Goal: Task Accomplishment & Management: Manage account settings

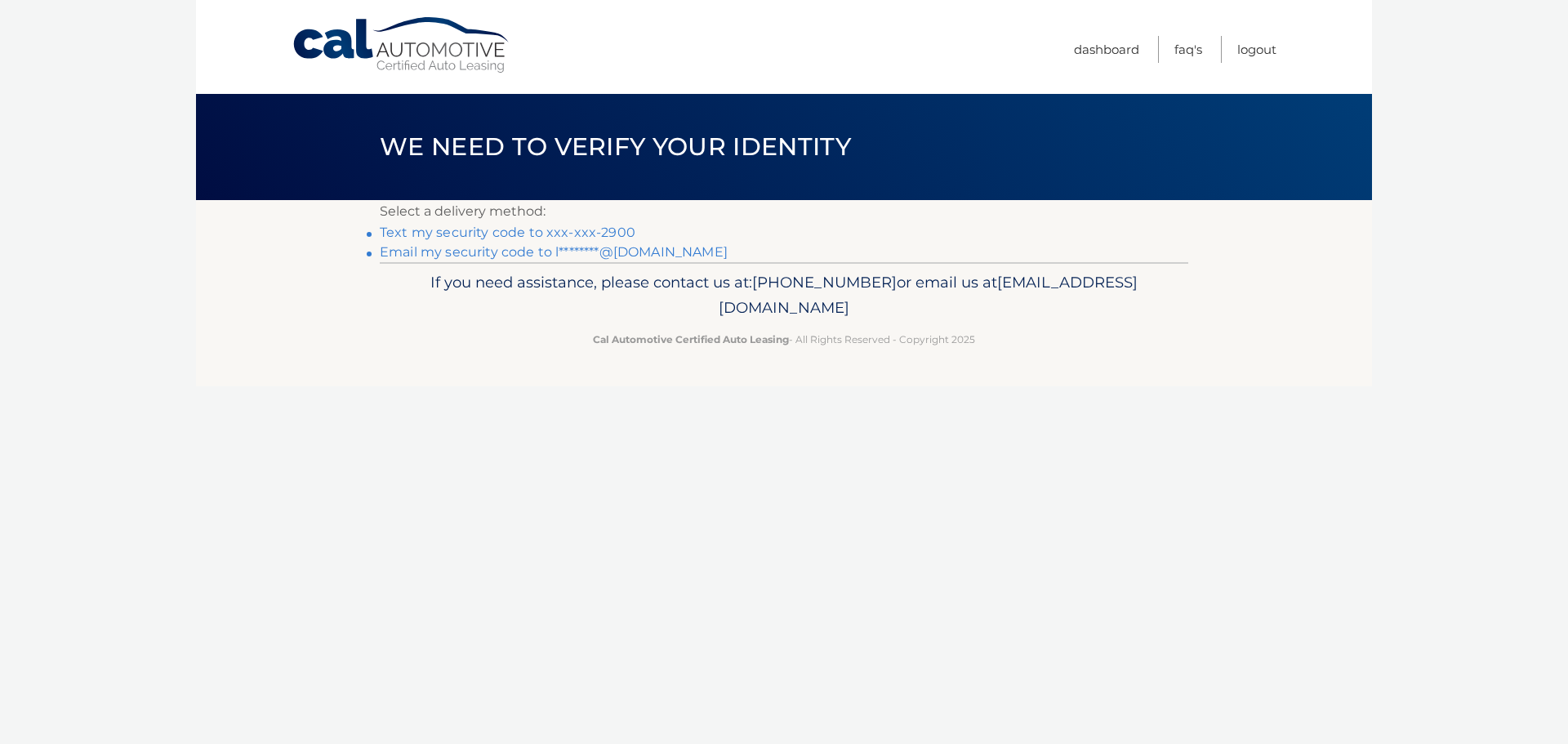
click at [497, 230] on link "Text my security code to xxx-xxx-2900" at bounding box center [507, 232] width 255 height 15
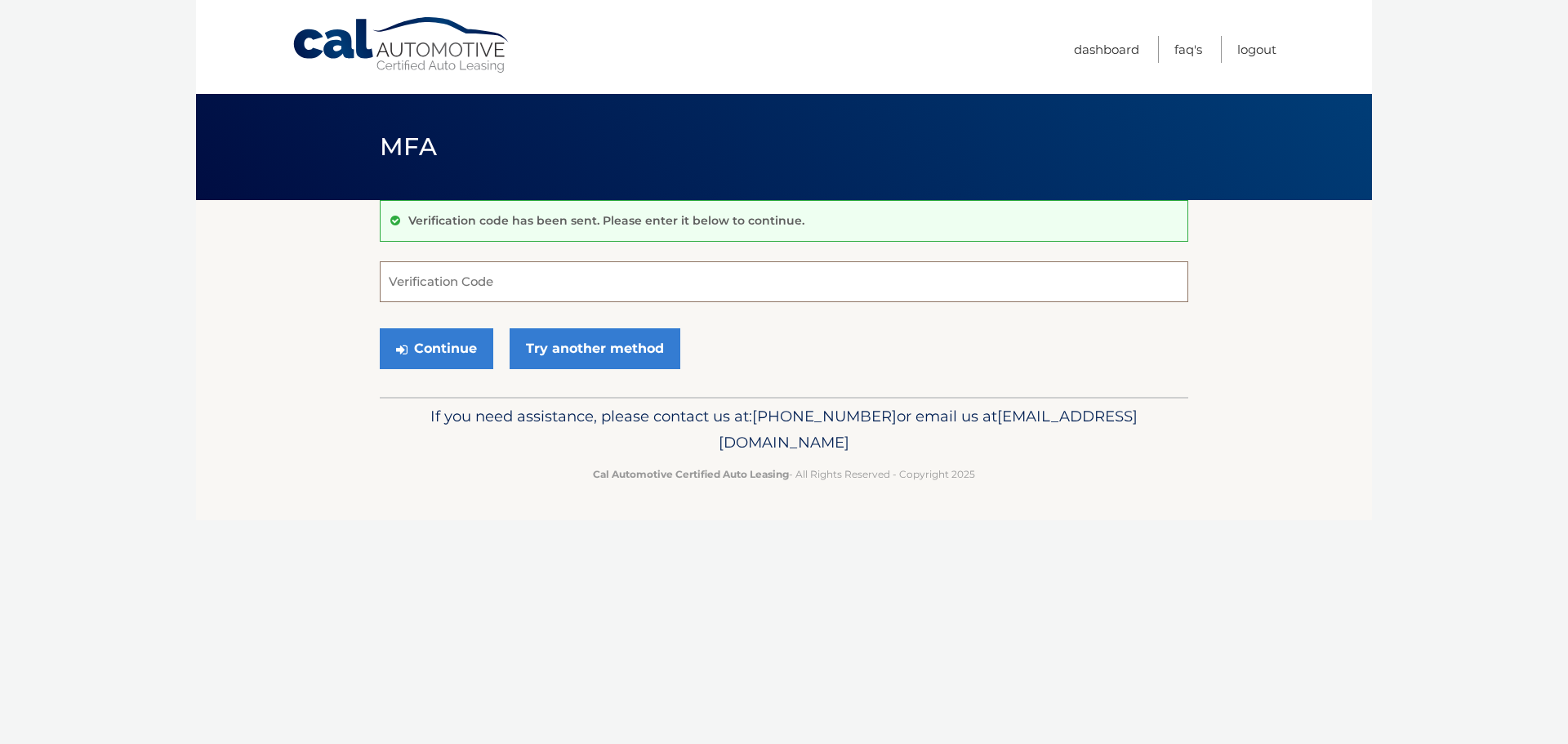
click at [558, 294] on input "Verification Code" at bounding box center [784, 282] width 809 height 41
type input "647899"
click at [468, 354] on button "Continue" at bounding box center [437, 349] width 114 height 41
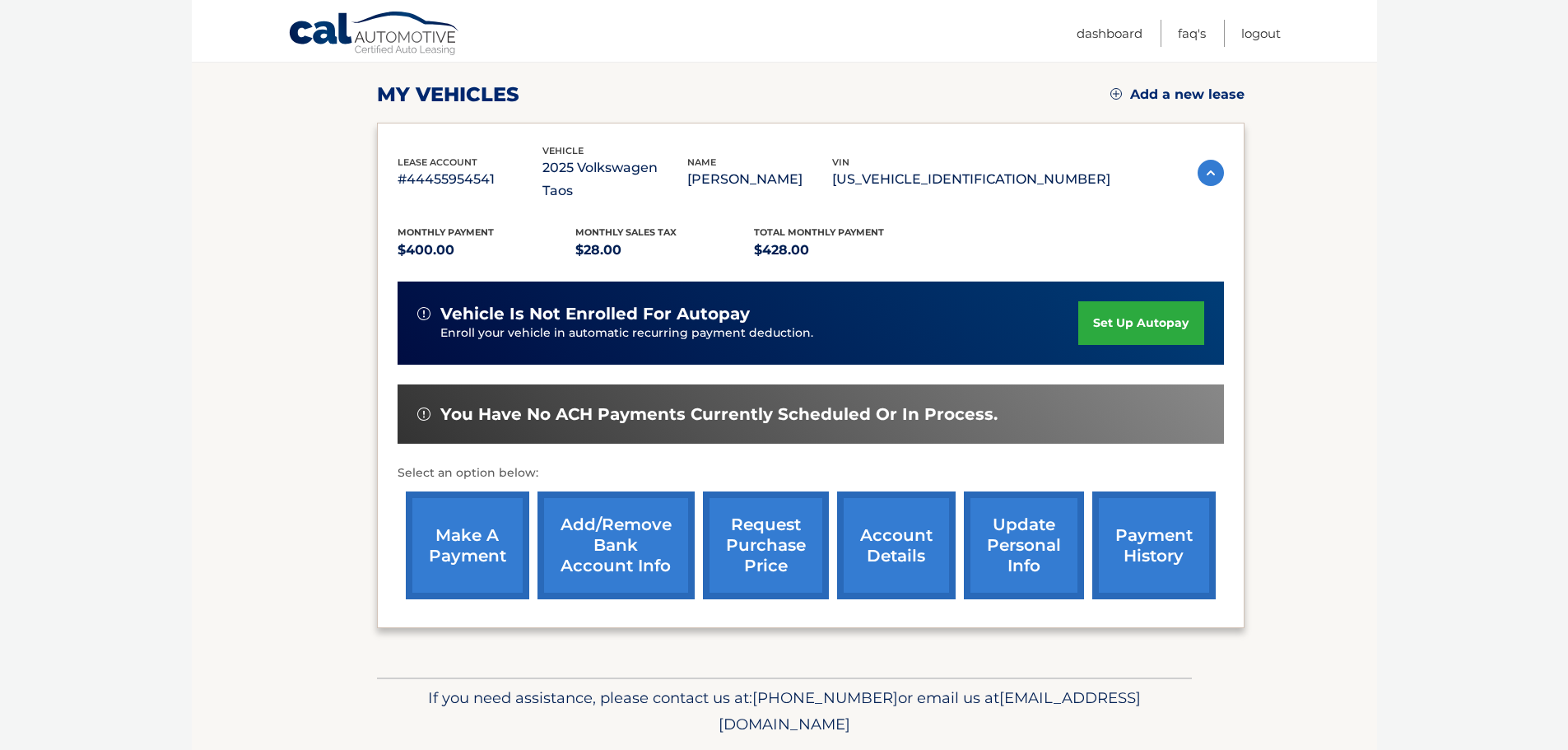
scroll to position [247, 0]
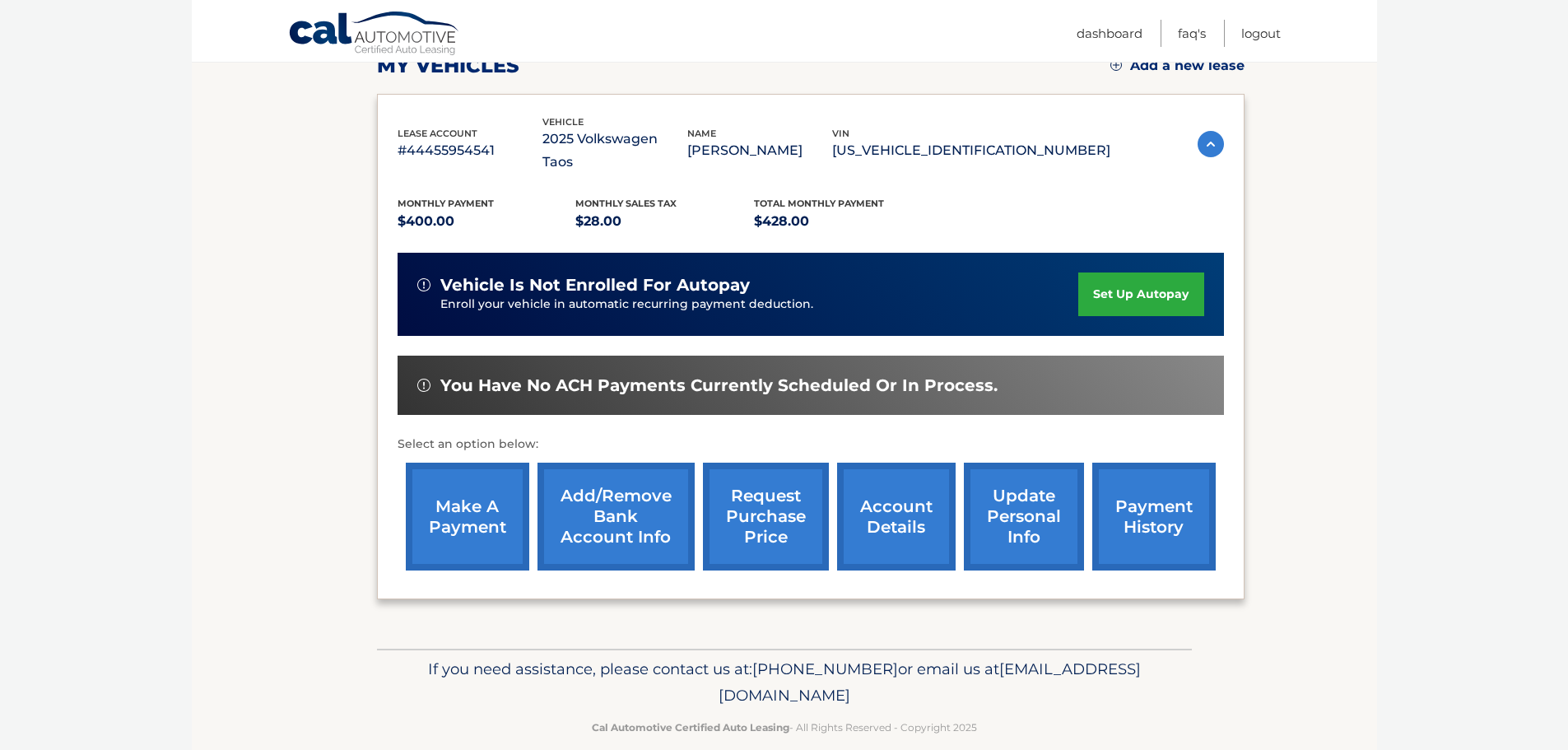
click at [1198, 131] on img at bounding box center [1211, 144] width 27 height 27
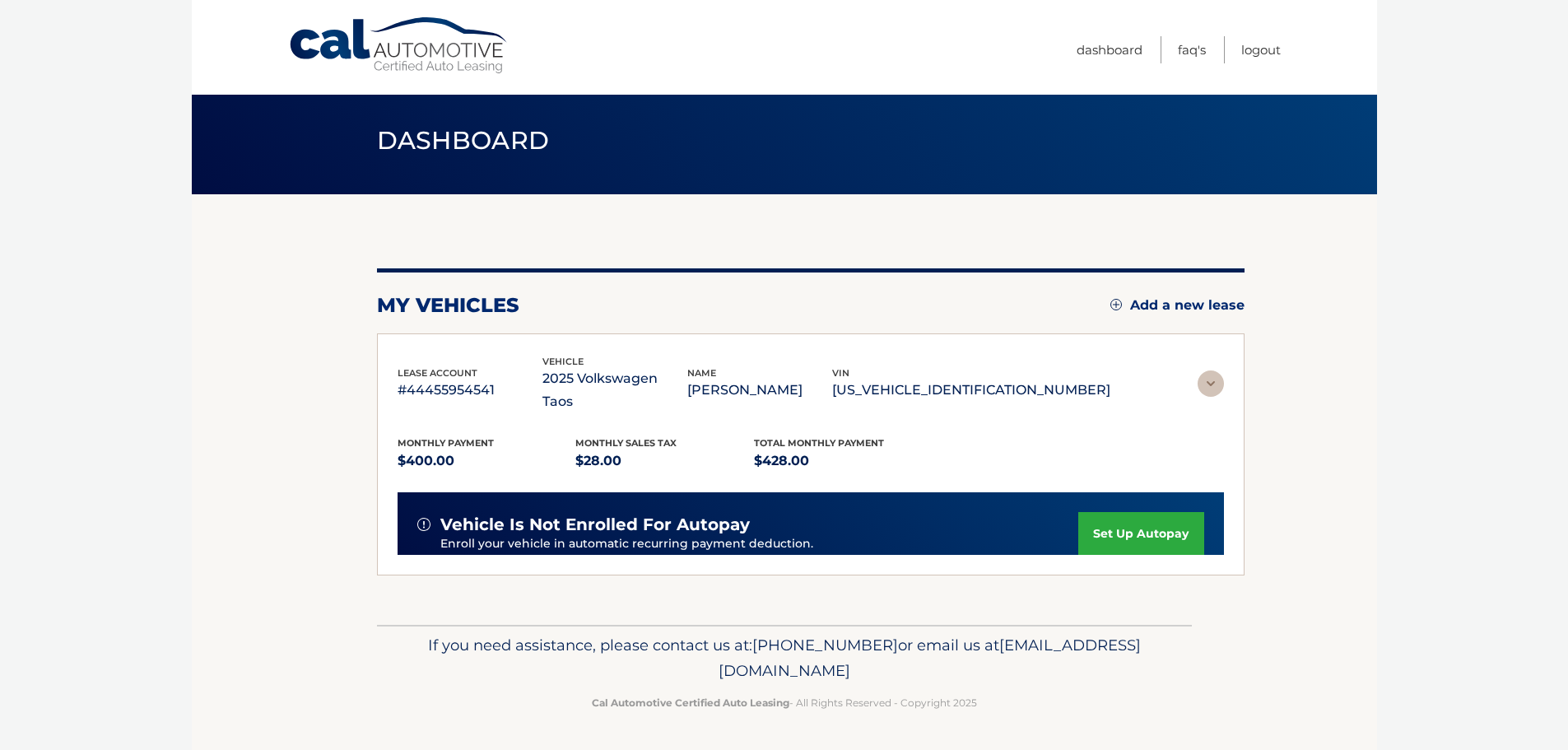
scroll to position [0, 0]
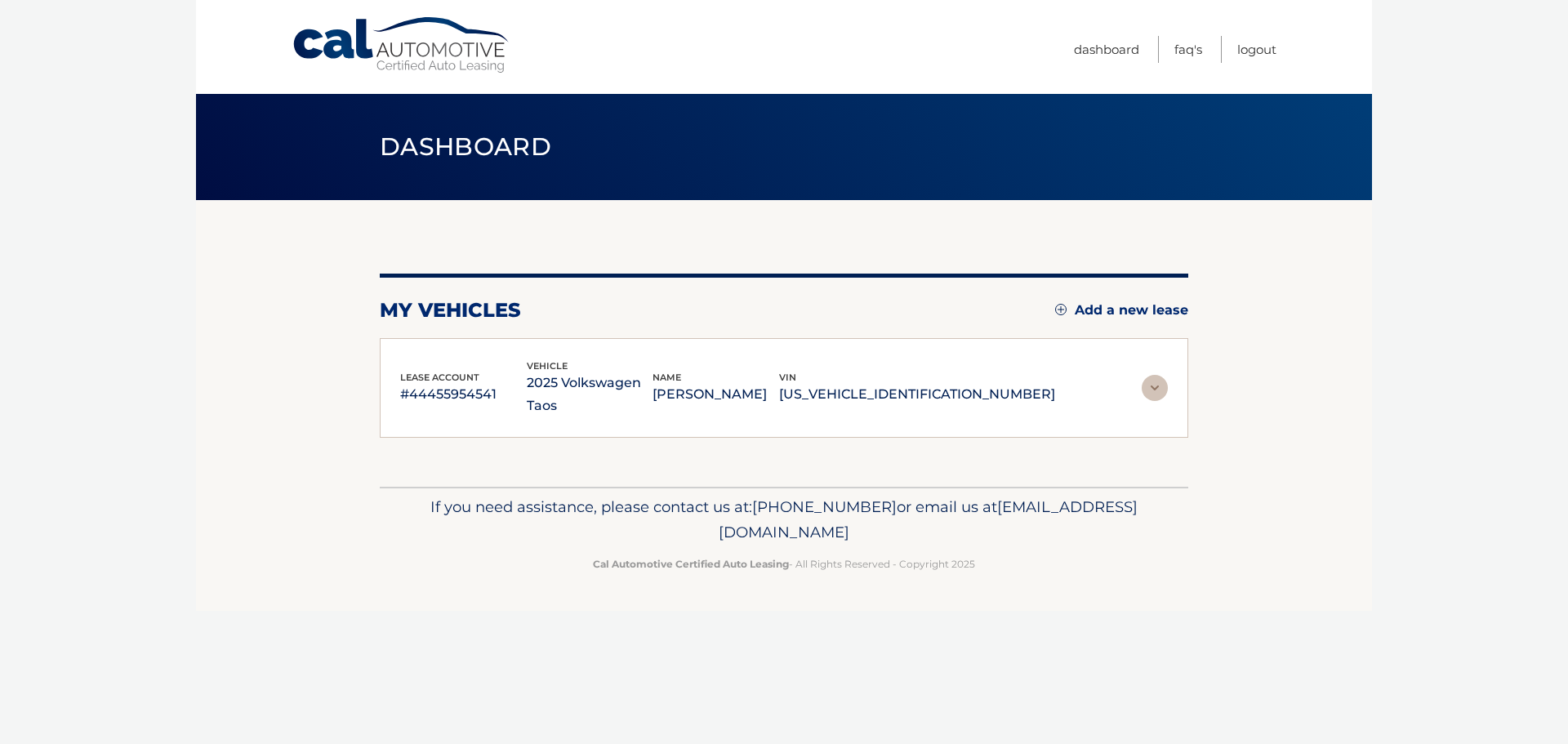
click at [1157, 375] on img at bounding box center [1155, 388] width 26 height 26
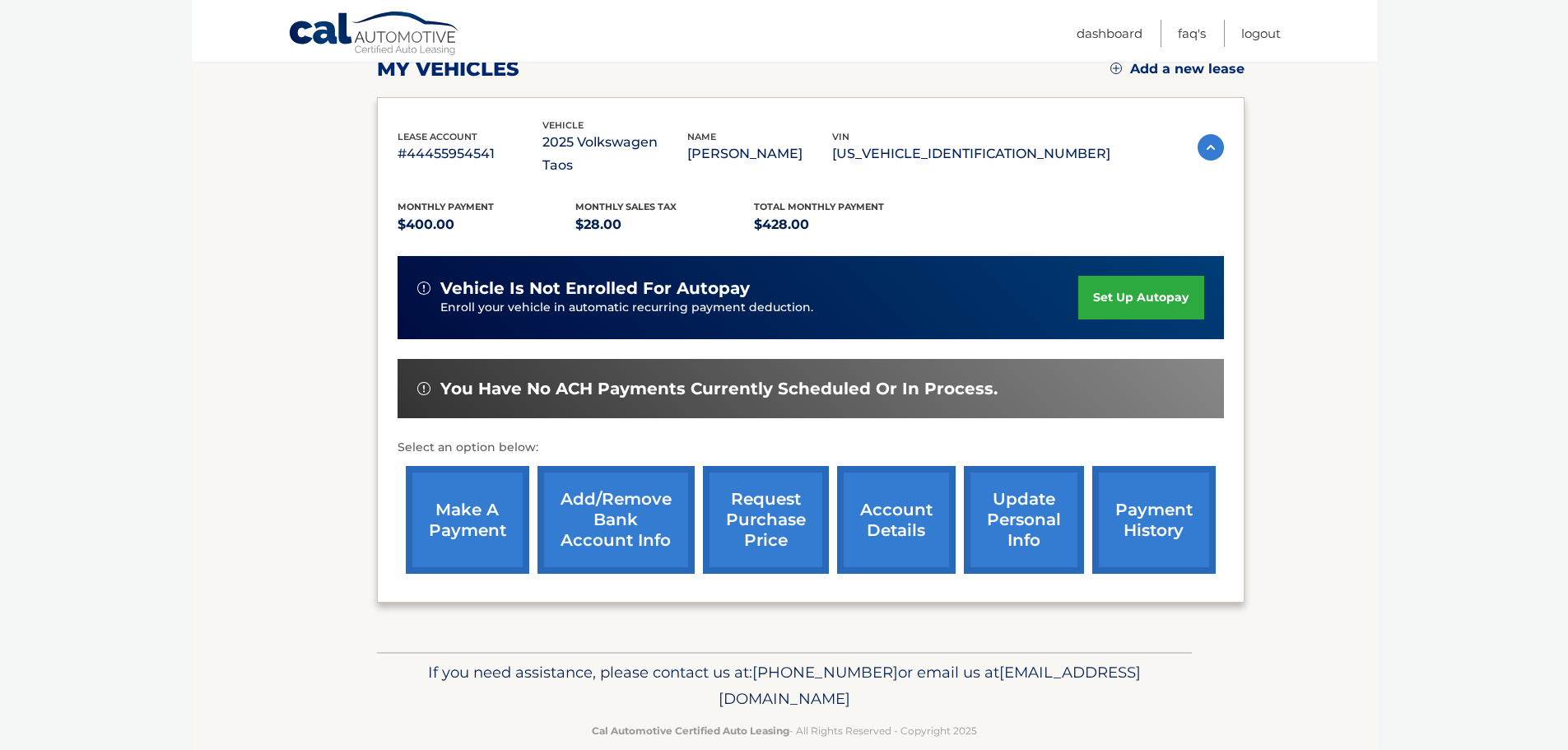
scroll to position [248, 0]
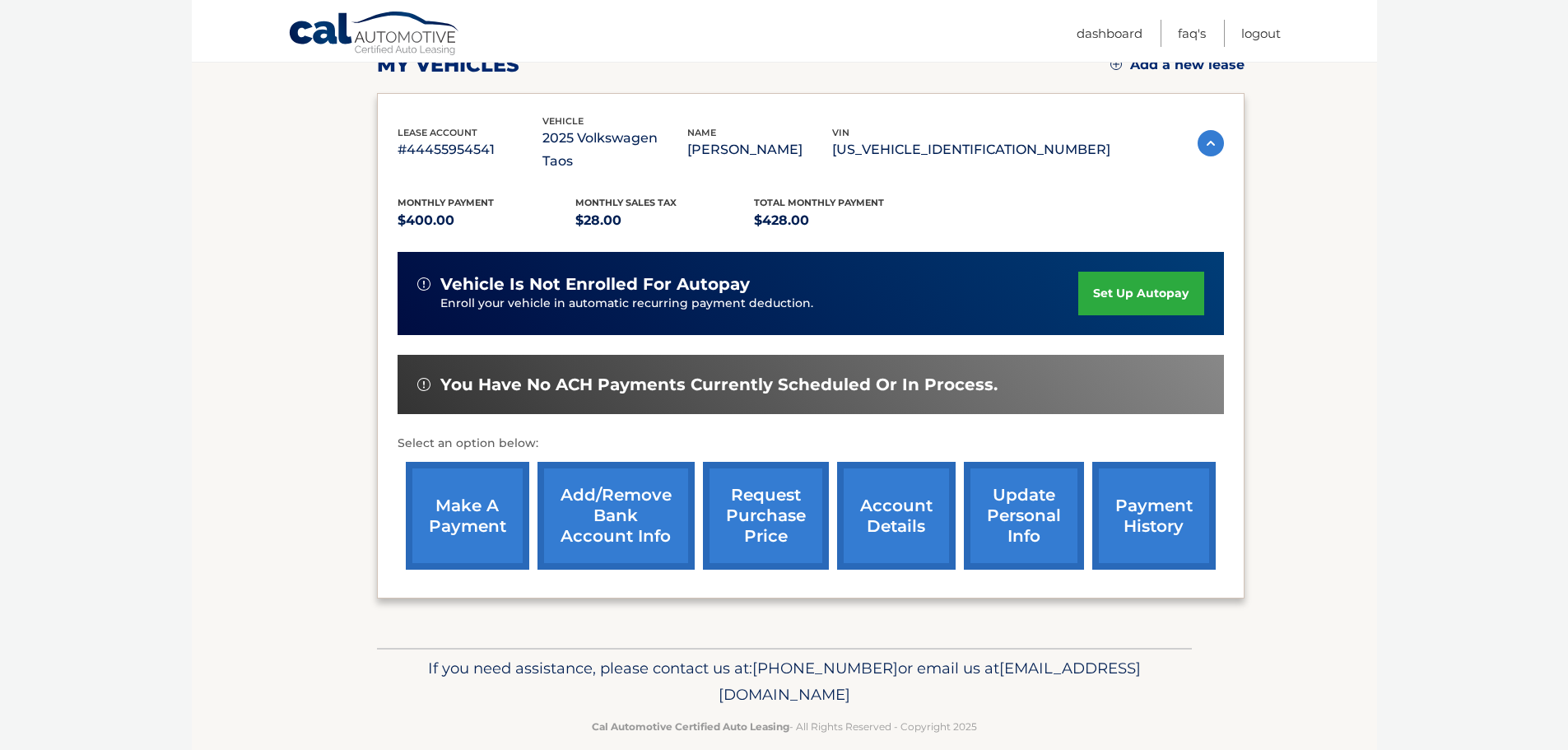
click at [906, 505] on link "account details" at bounding box center [896, 516] width 119 height 108
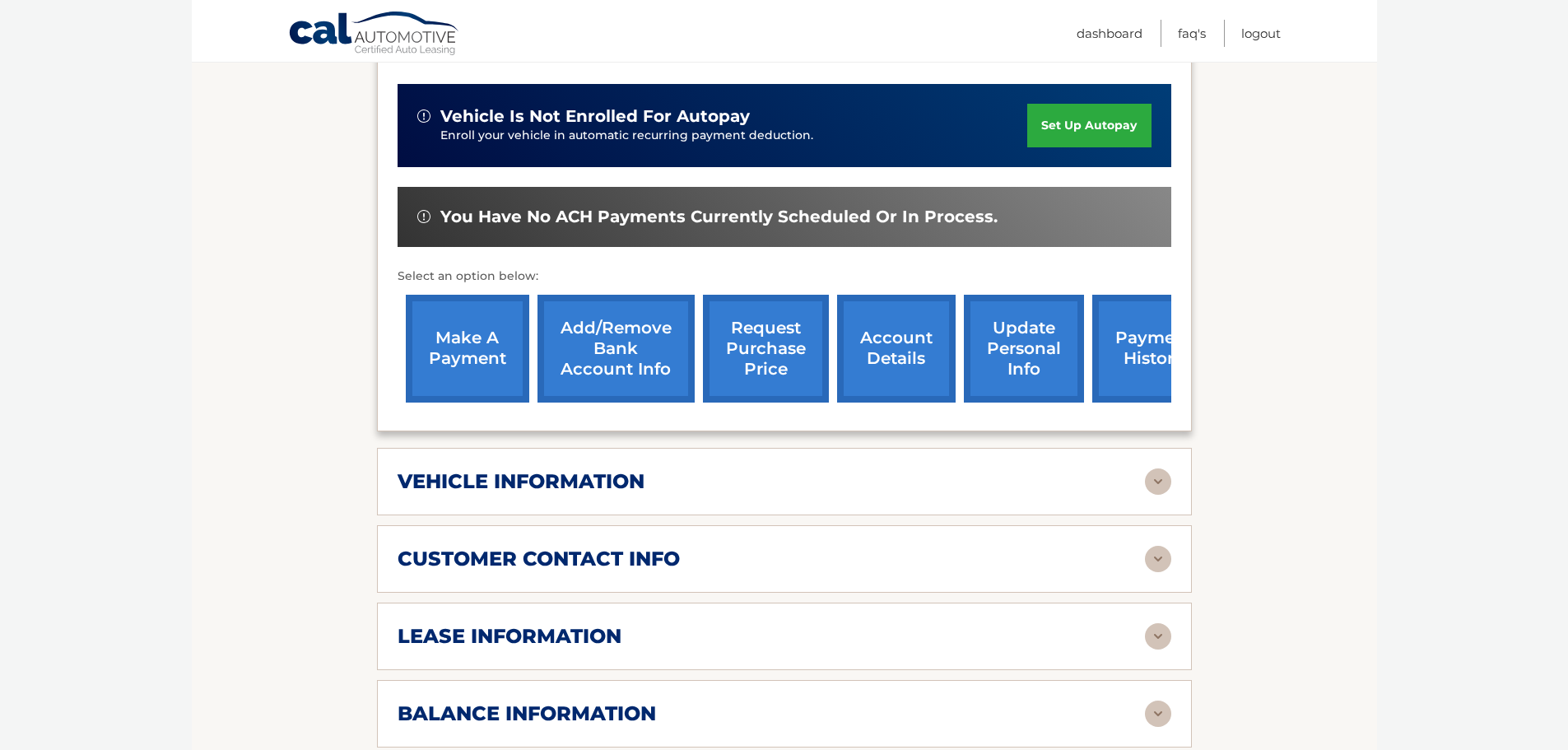
scroll to position [494, 0]
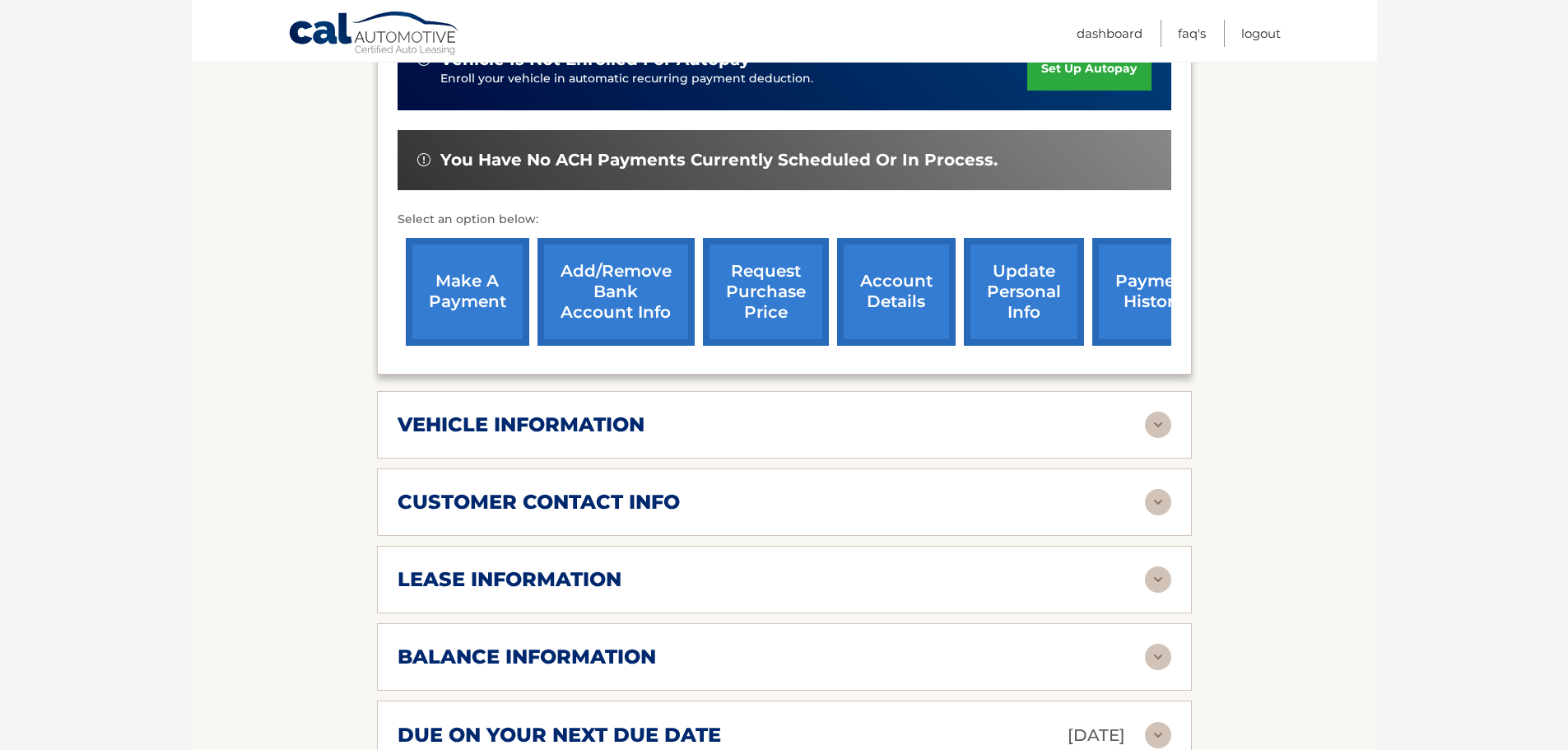
click at [930, 546] on div "lease information Contract Start Date Jun 26, 2025 Term 39 Maturity Date Sep 26…" at bounding box center [784, 579] width 815 height 68
click at [894, 567] on div "lease information" at bounding box center [771, 579] width 747 height 25
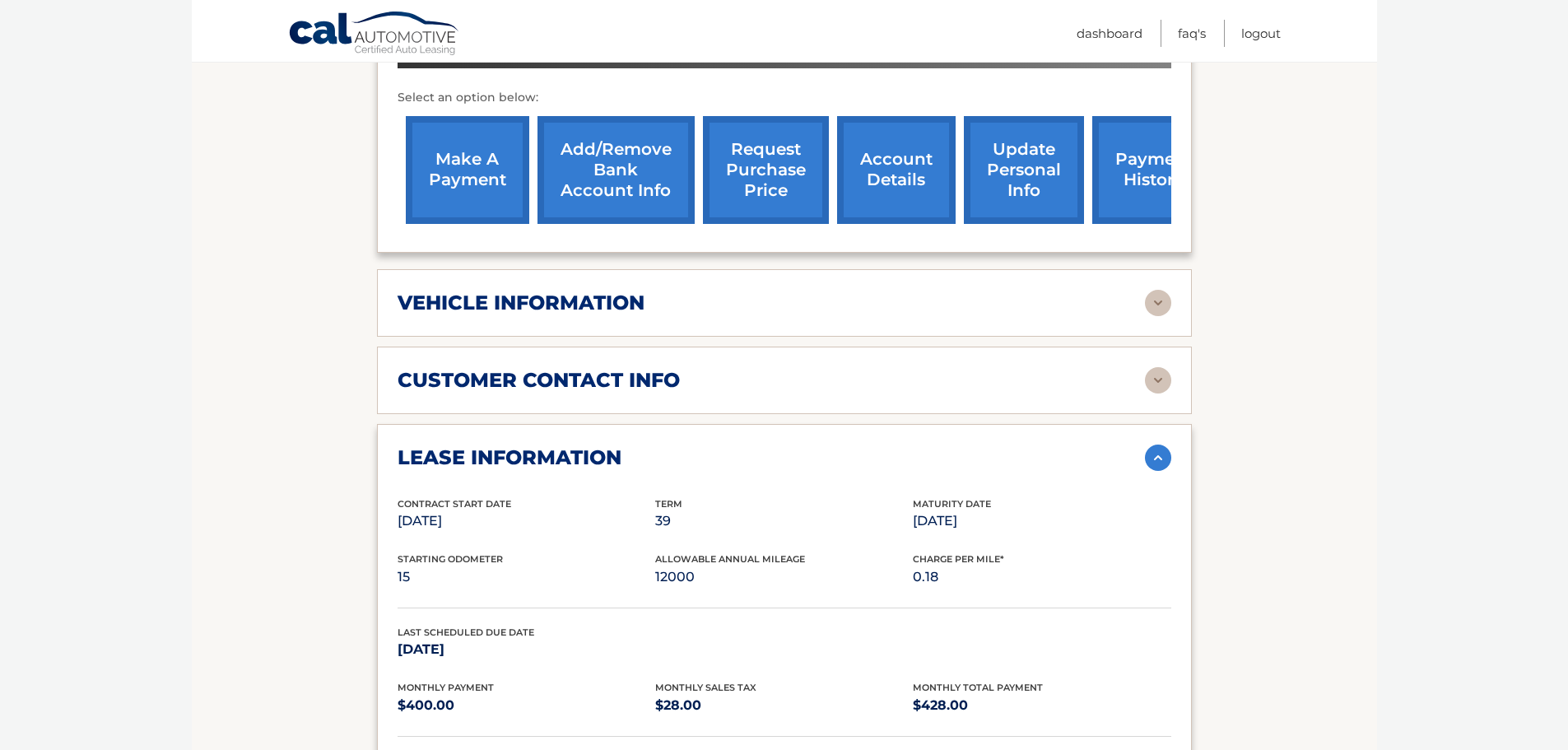
scroll to position [576, 0]
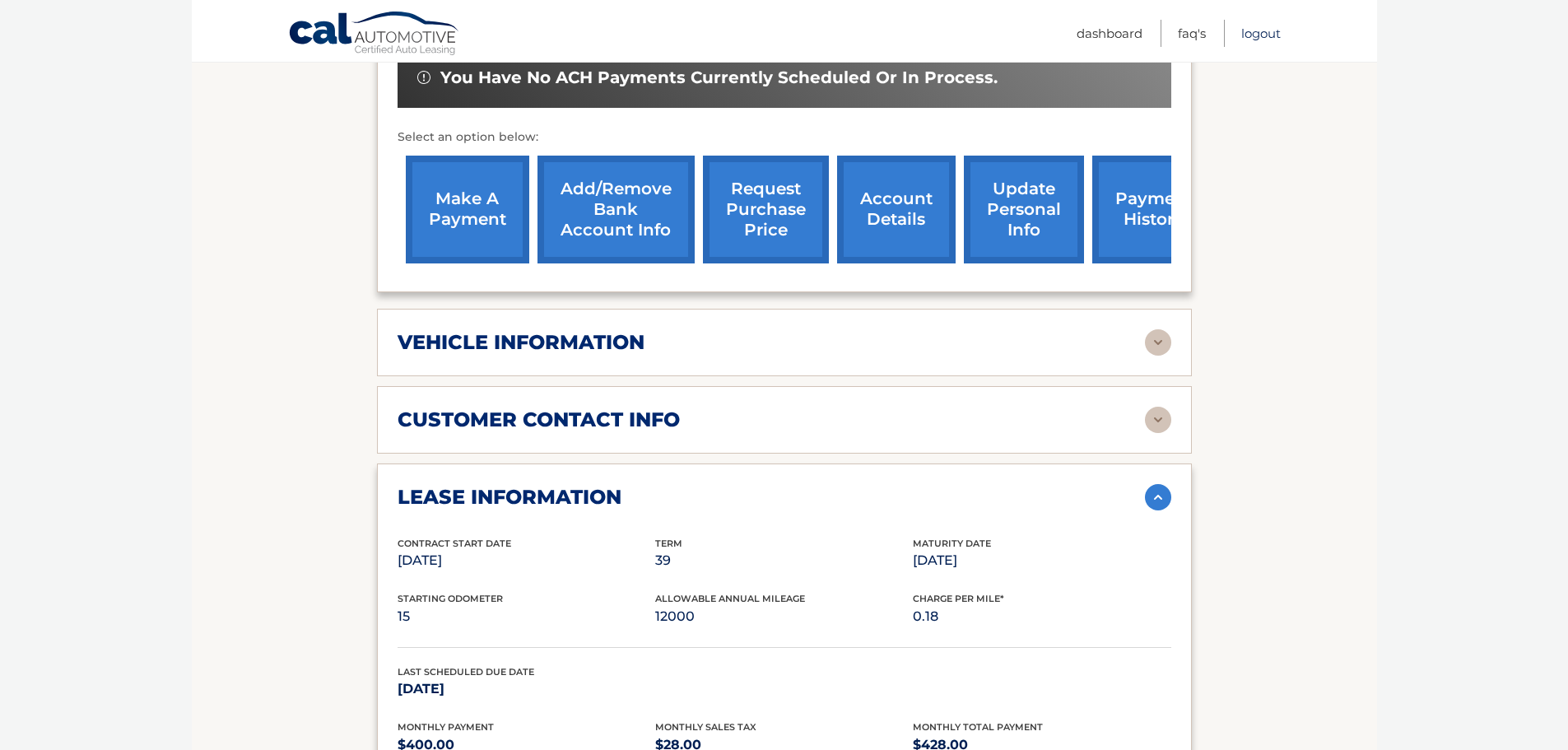
click at [1262, 34] on link "Logout" at bounding box center [1261, 33] width 39 height 27
